Goal: Transaction & Acquisition: Purchase product/service

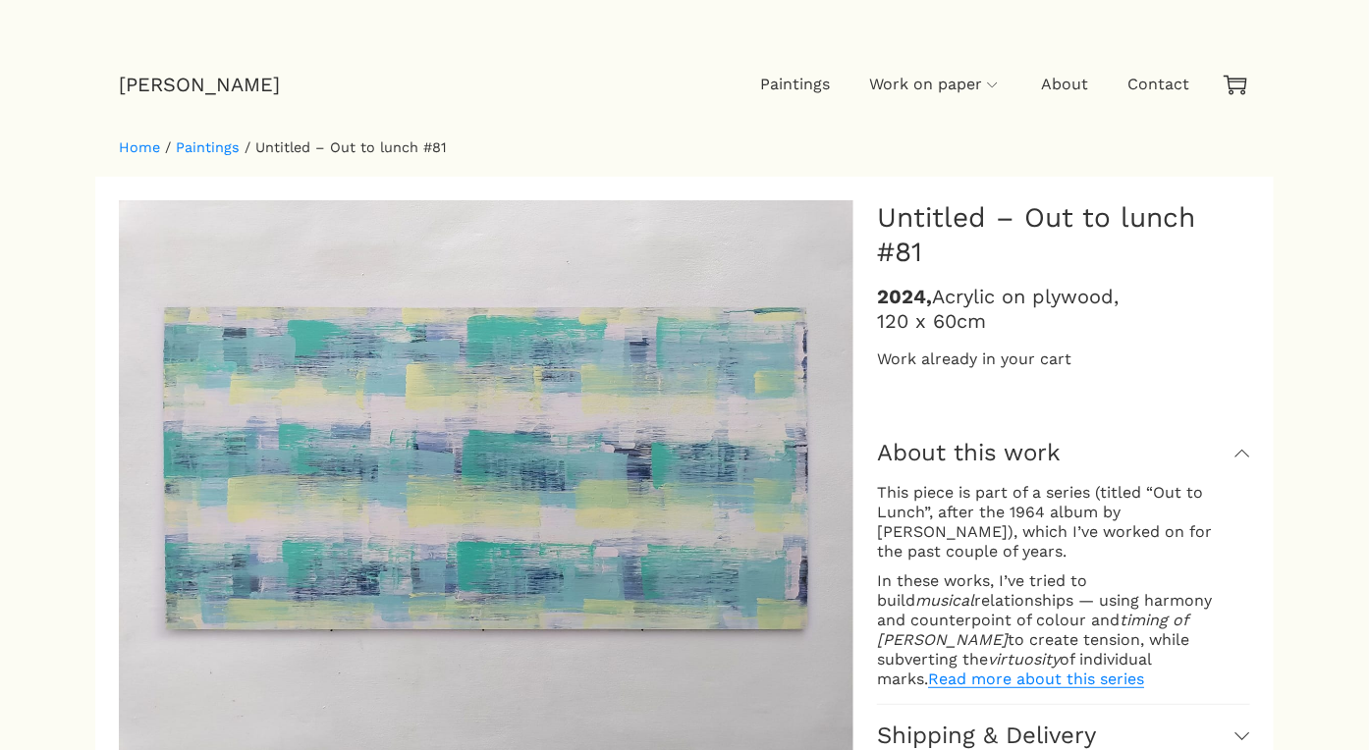
click at [697, 55] on ul "Paintings Work on paper Drawings — [DATE] Drawings — [DATE] Paintings on paper …" at bounding box center [744, 84] width 929 height 59
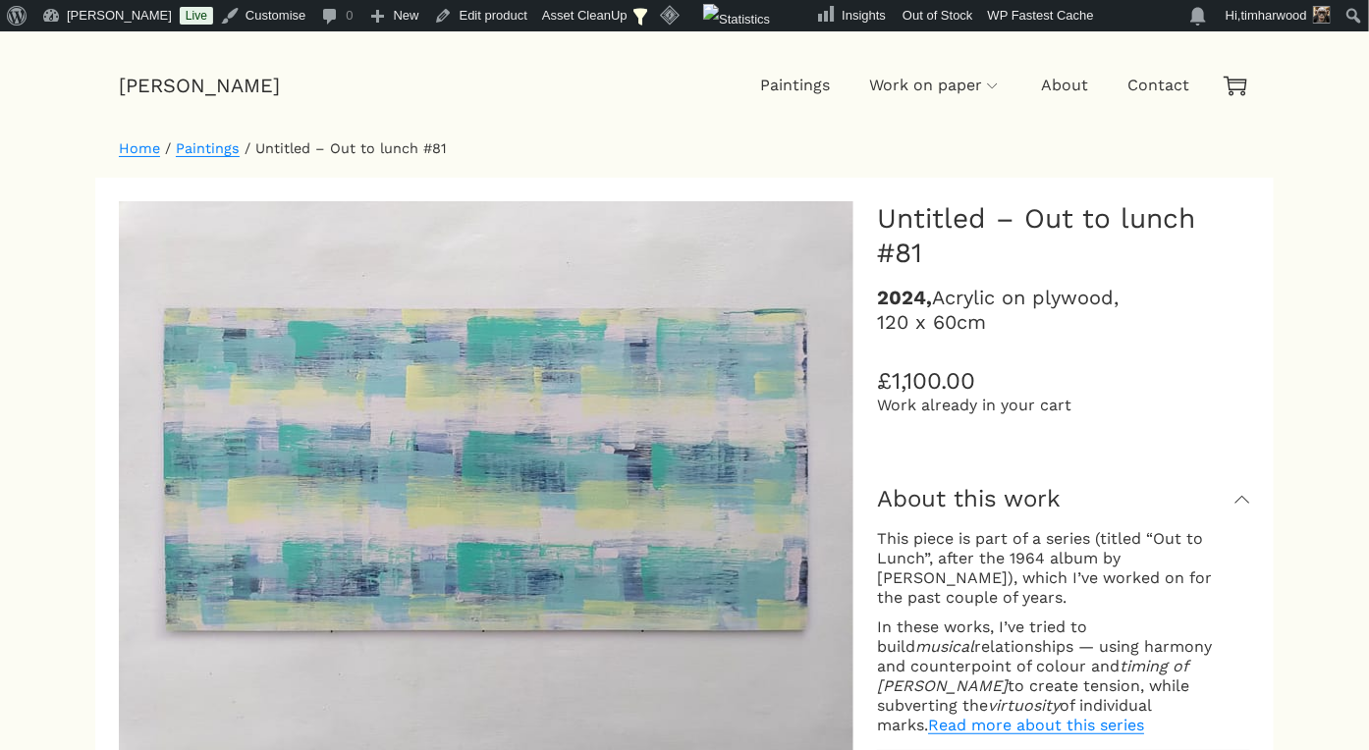
scroll to position [30, 0]
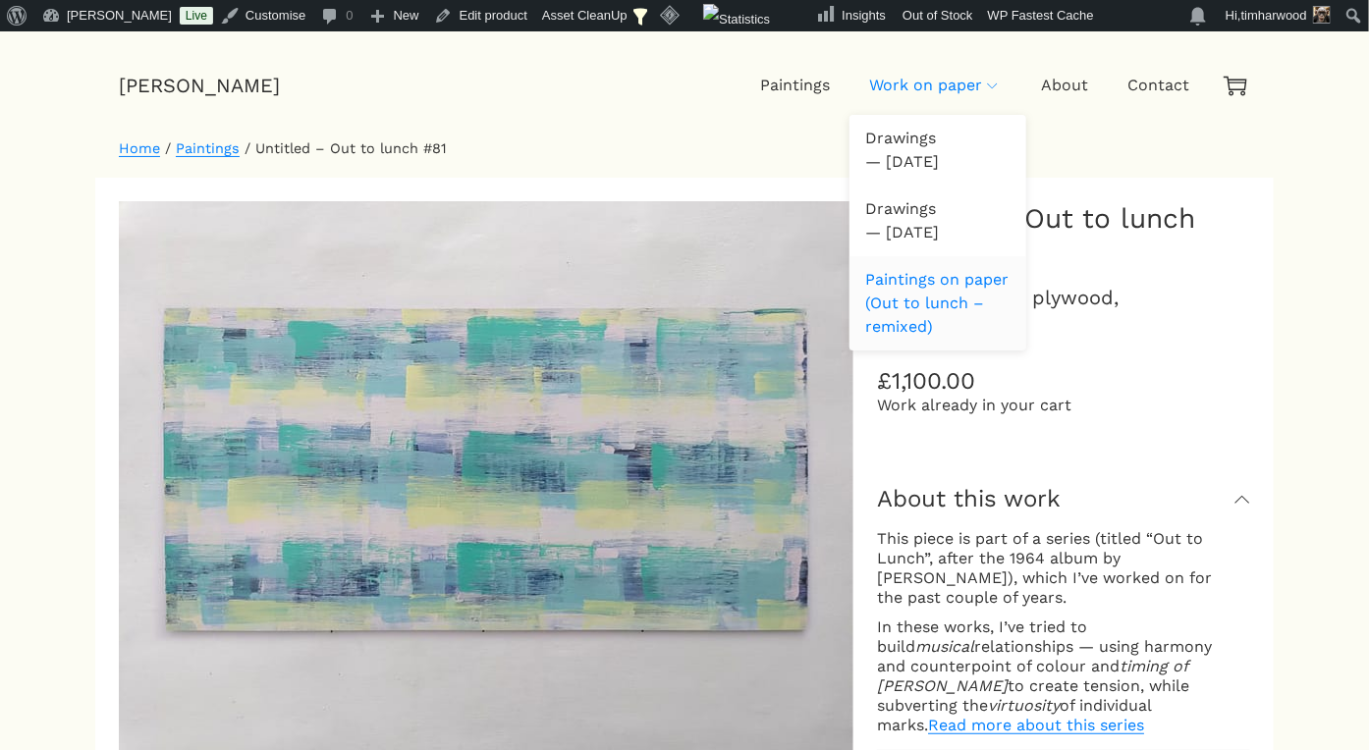
click at [914, 285] on span "Paintings on paper (Out to lunch – remixed)" at bounding box center [937, 303] width 145 height 71
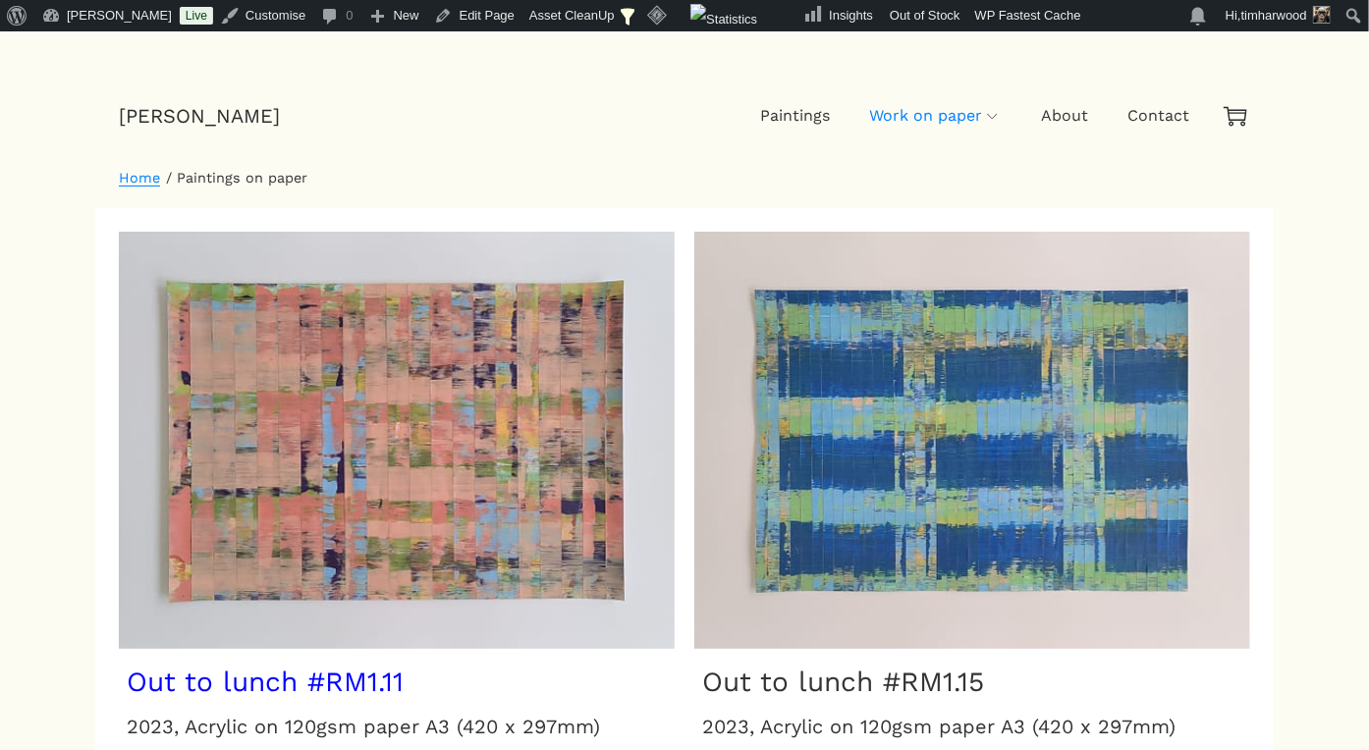
click at [173, 739] on link "View" at bounding box center [150, 759] width 46 height 40
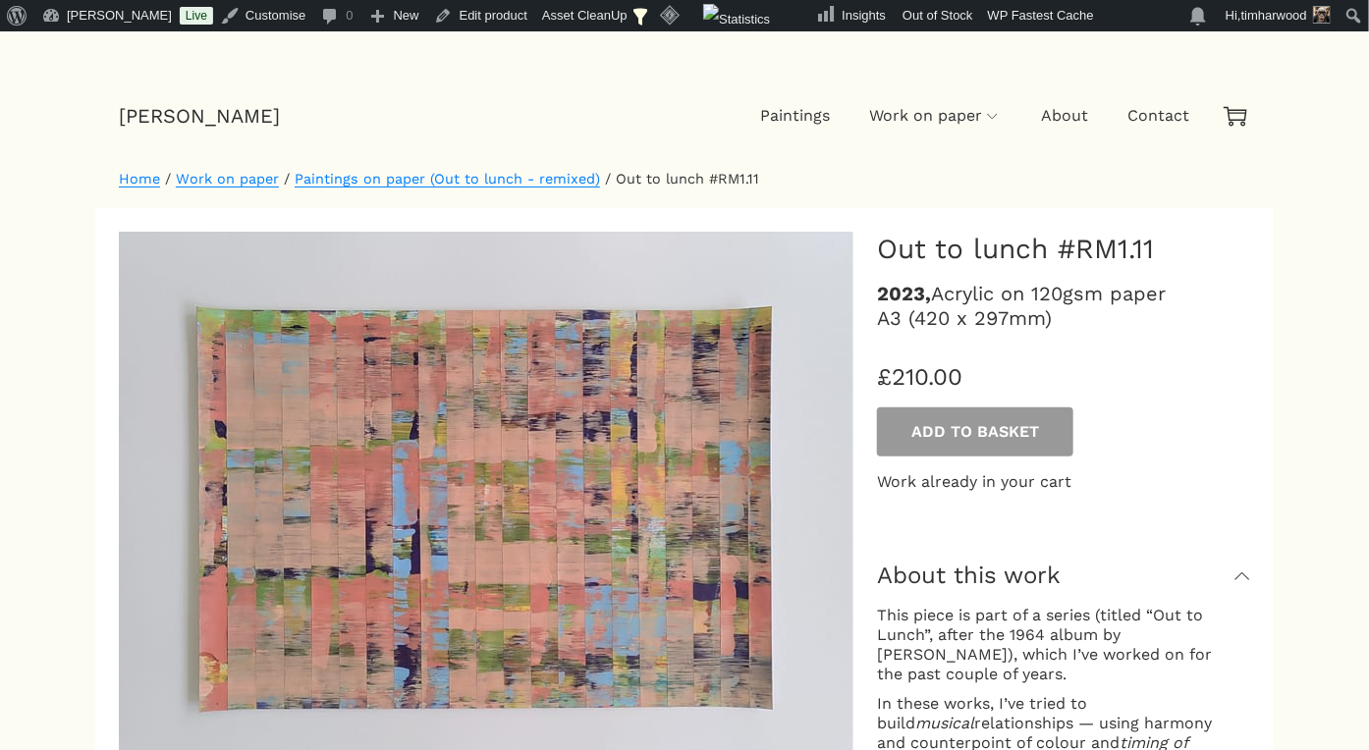
click at [1157, 384] on p "£ 210.00" at bounding box center [1063, 376] width 373 height 29
